Goal: Task Accomplishment & Management: Use online tool/utility

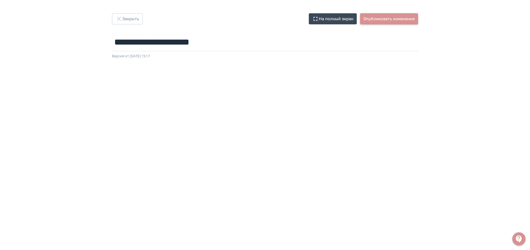
click at [390, 17] on button "Опубликовать изменения" at bounding box center [389, 18] width 58 height 11
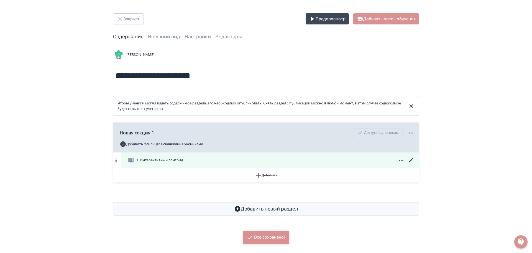
click at [161, 157] on span "1. Интерактивный лонгрид" at bounding box center [159, 160] width 47 height 6
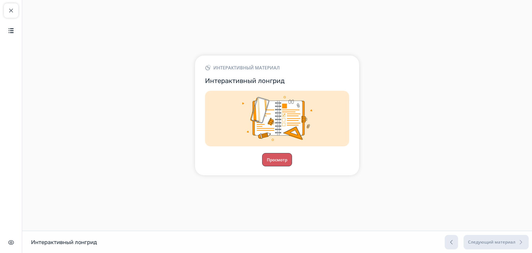
click at [281, 159] on button "Просмотр" at bounding box center [277, 159] width 30 height 13
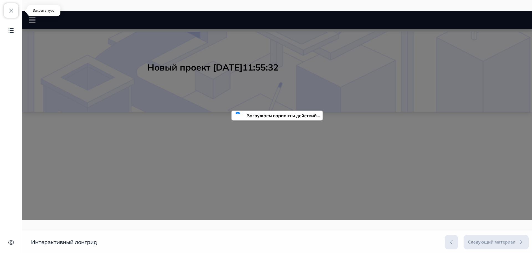
click at [9, 13] on span "button" at bounding box center [11, 10] width 7 height 7
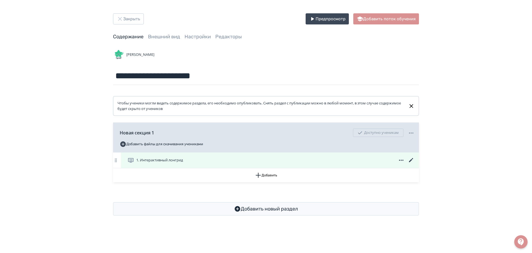
click at [277, 161] on div "1. Интерактивный лонгрид" at bounding box center [271, 160] width 287 height 7
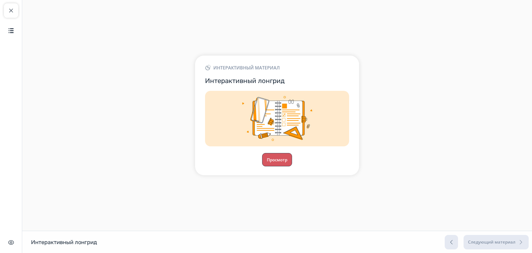
click at [277, 161] on button "Просмотр" at bounding box center [277, 159] width 30 height 13
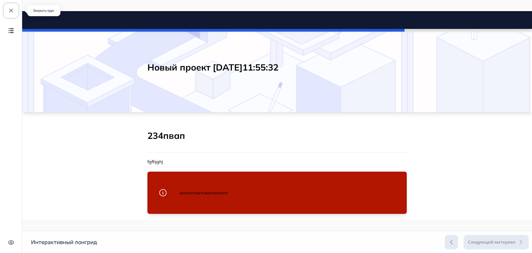
click at [9, 12] on span "button" at bounding box center [11, 10] width 7 height 7
